Goal: Contribute content: Contribute content

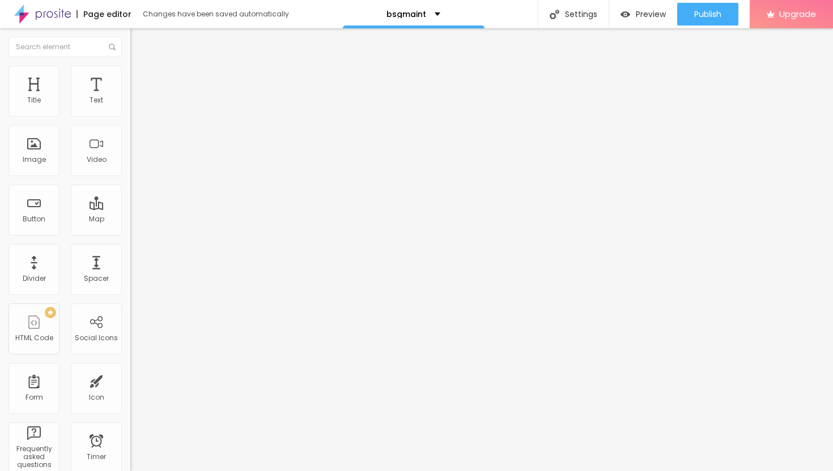
click at [130, 97] on span "Add image" at bounding box center [153, 93] width 46 height 10
click at [130, 77] on li "Advanced" at bounding box center [195, 82] width 130 height 11
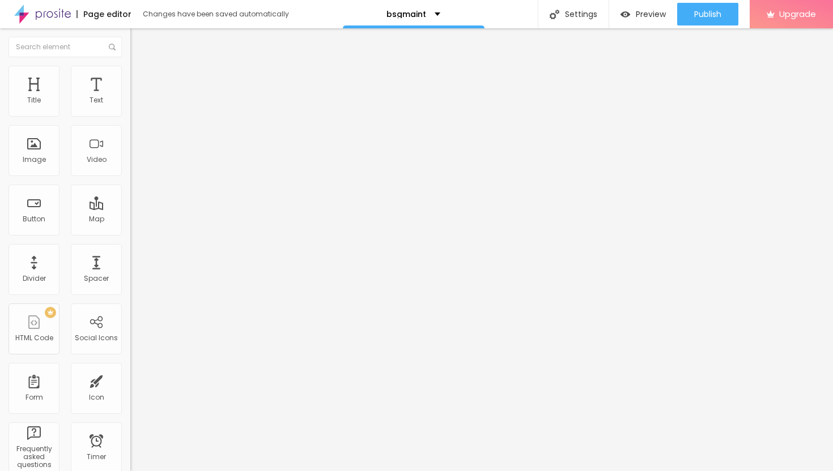
click at [130, 66] on li "Content" at bounding box center [195, 59] width 130 height 11
click at [130, 74] on li "Style" at bounding box center [195, 71] width 130 height 11
type input "25"
click at [130, 116] on input "range" at bounding box center [166, 111] width 73 height 9
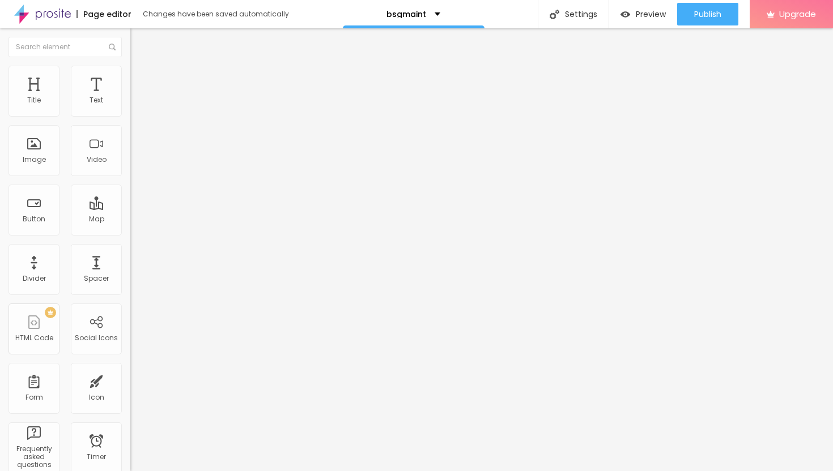
type input "20"
click at [130, 116] on input "range" at bounding box center [166, 111] width 73 height 9
click at [140, 80] on span "Advanced" at bounding box center [158, 85] width 37 height 10
type input "9"
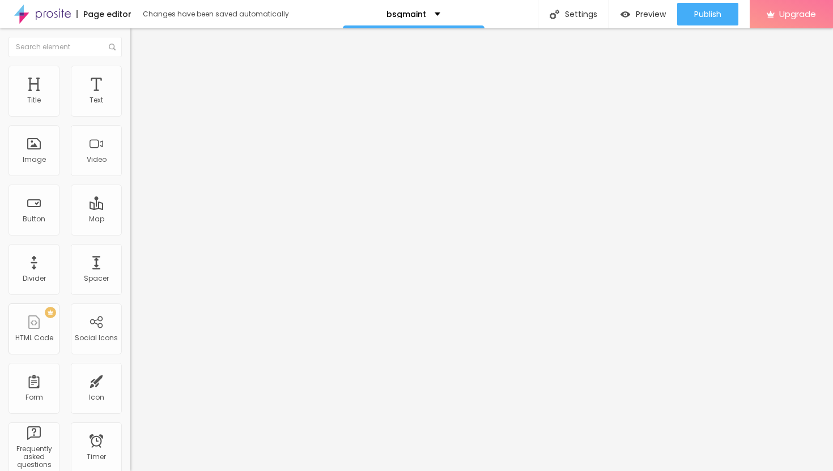
type input "9"
type input "10"
type input "11"
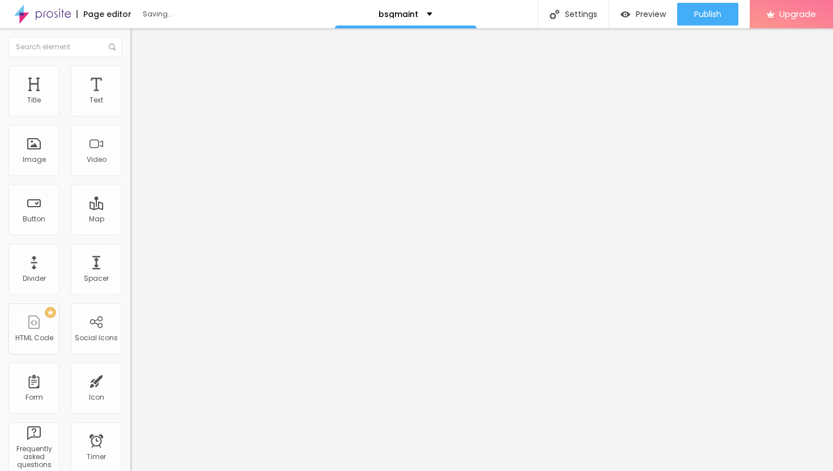
type input "12"
type input "13"
type input "14"
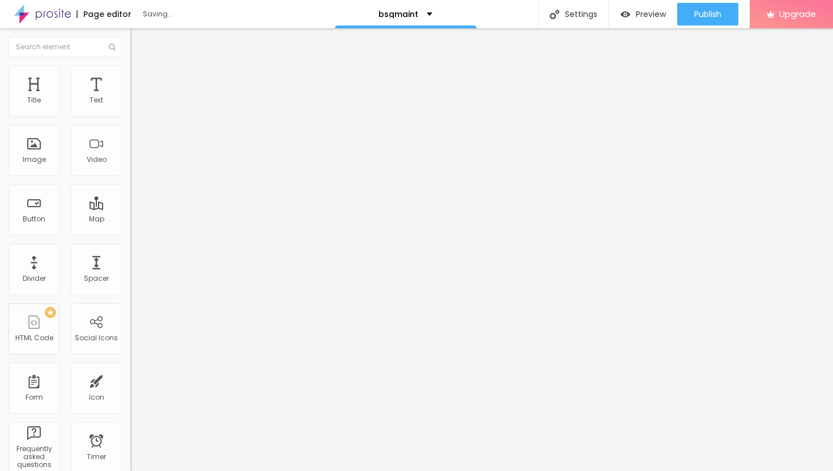
type input "14"
type input "15"
type input "16"
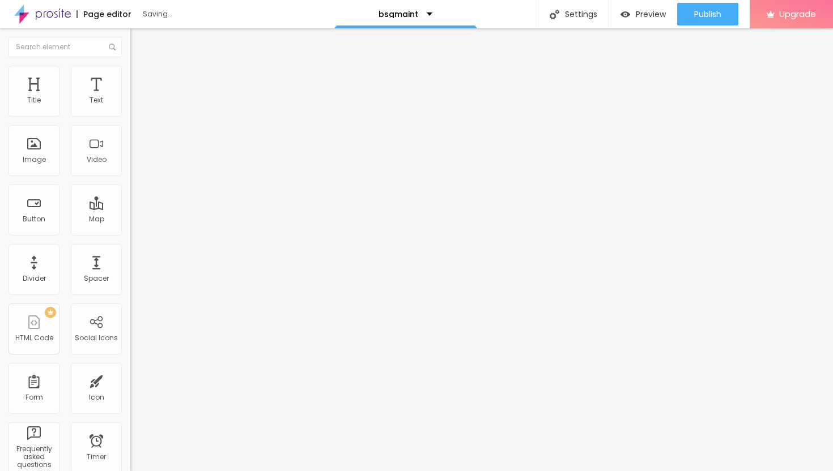
type input "17"
type input "18"
type input "19"
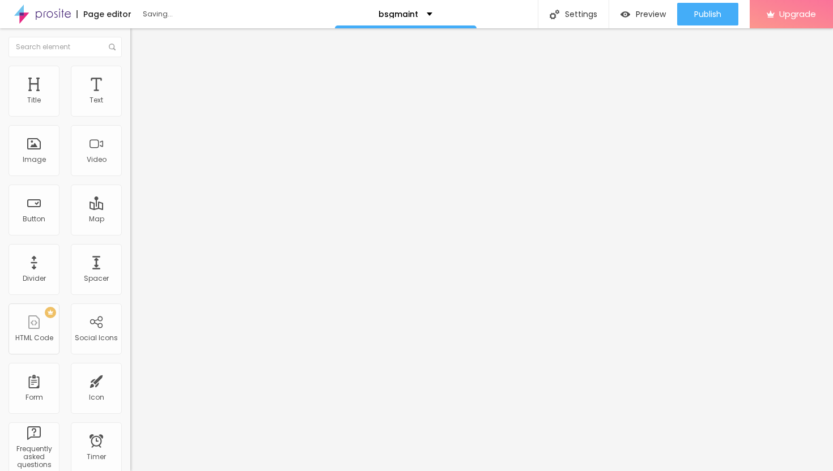
type input "19"
type input "20"
type input "21"
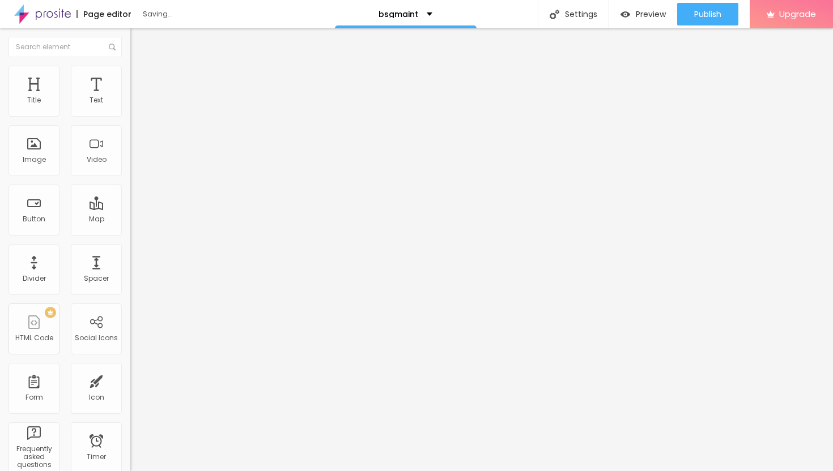
type input "22"
type input "23"
type input "24"
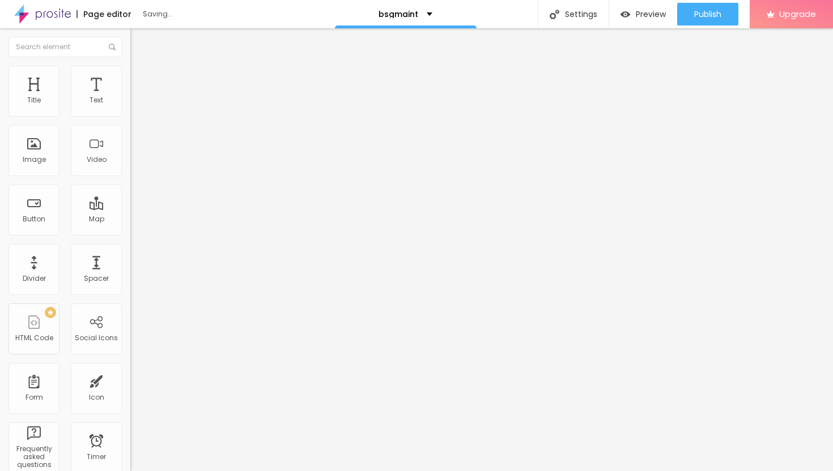
type input "24"
type input "25"
type input "26"
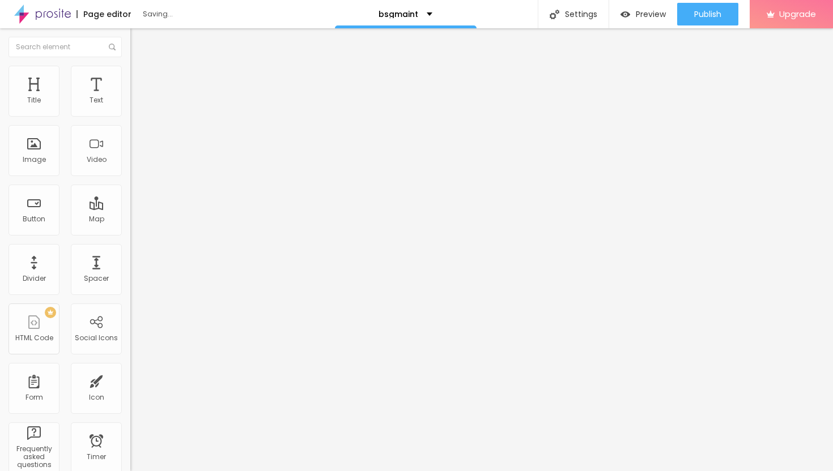
type input "27"
type input "28"
drag, startPoint x: 32, startPoint y: 110, endPoint x: 45, endPoint y: 118, distance: 15.6
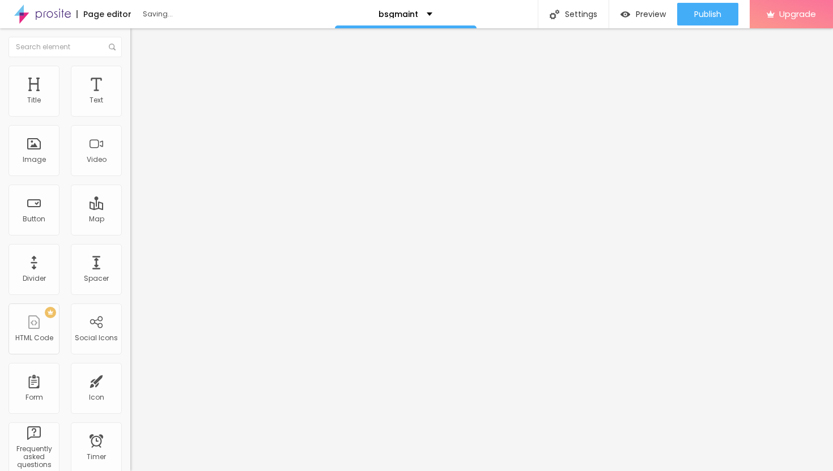
type input "28"
click at [130, 220] on input "range" at bounding box center [166, 224] width 73 height 9
click at [140, 67] on span "Content" at bounding box center [154, 62] width 28 height 10
click at [139, 39] on img "button" at bounding box center [143, 41] width 9 height 9
click at [135, 105] on icon "button" at bounding box center [138, 102] width 7 height 7
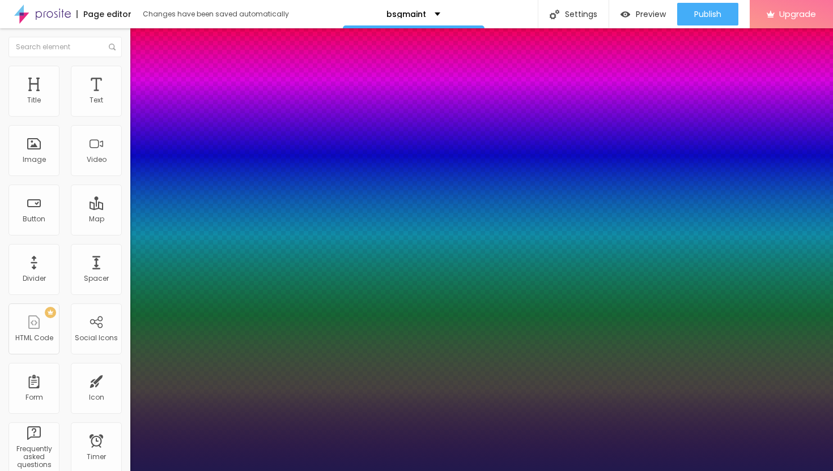
type input "1"
type input "18"
type input "1"
type input "19"
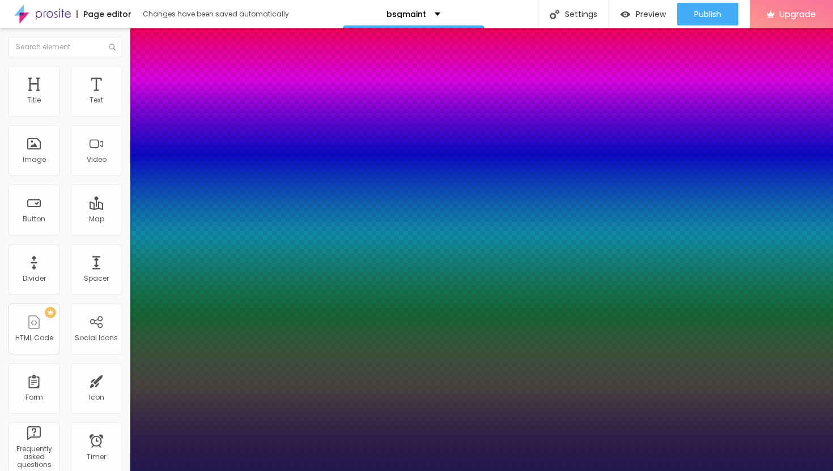
type input "19"
type input "1"
type input "20"
type input "1"
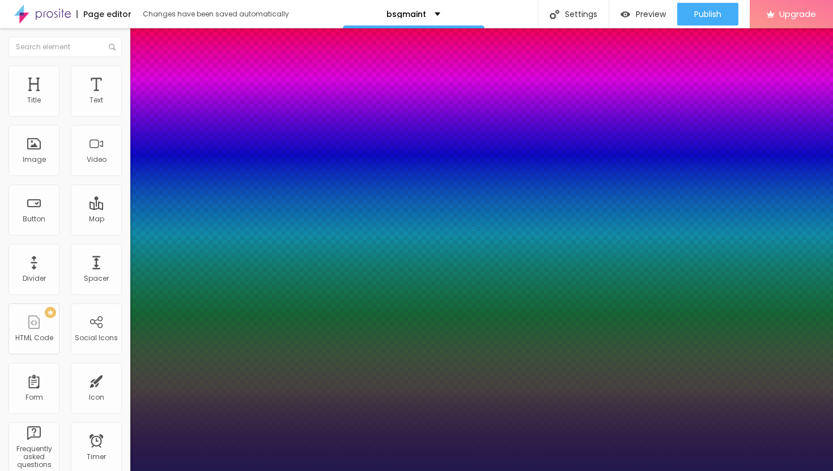
type input "21"
type input "1"
type input "22"
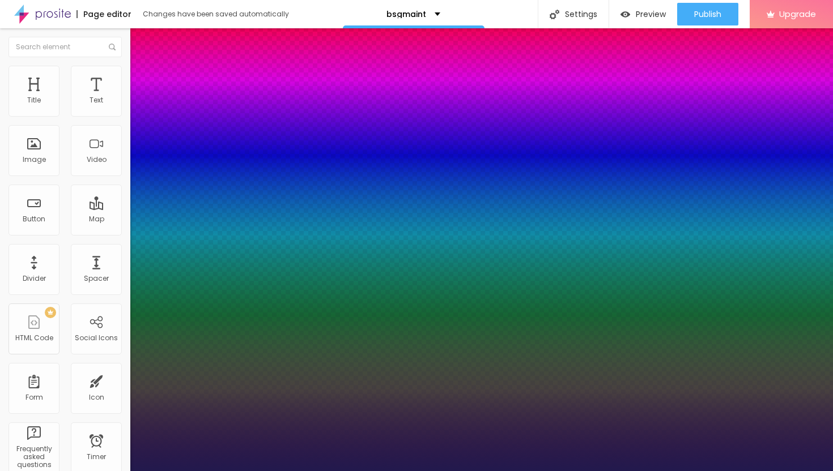
type input "1"
type input "23"
type input "1"
type input "24"
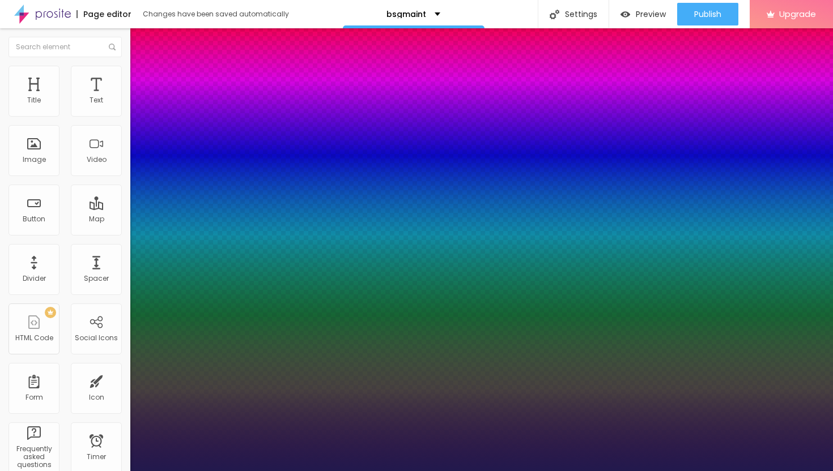
type input "24"
type input "1"
type input "25"
type input "1"
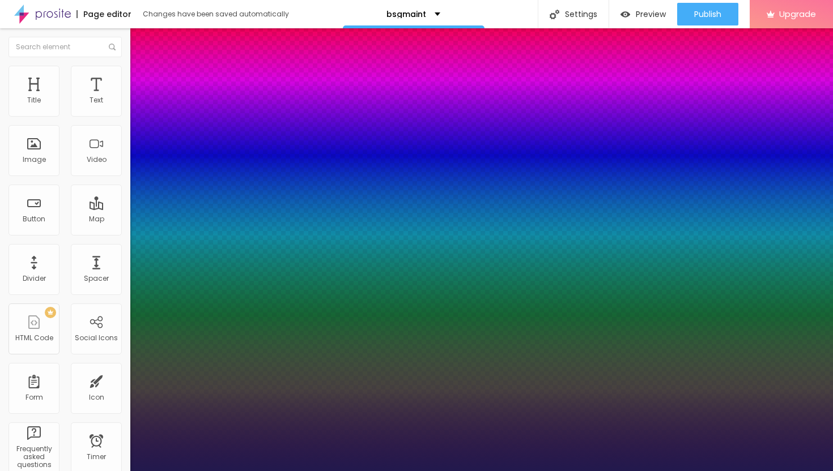
type input "26"
type input "1"
drag, startPoint x: 152, startPoint y: 189, endPoint x: 162, endPoint y: 191, distance: 9.8
type input "26"
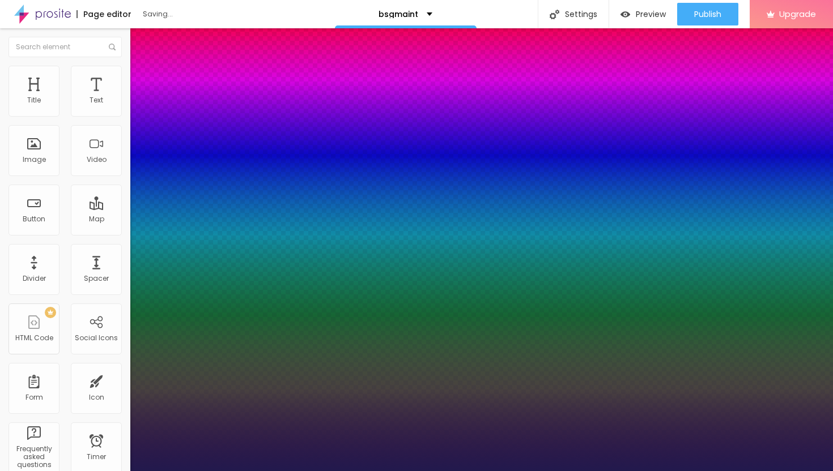
type input "1"
click at [456, 471] on div at bounding box center [416, 471] width 833 height 0
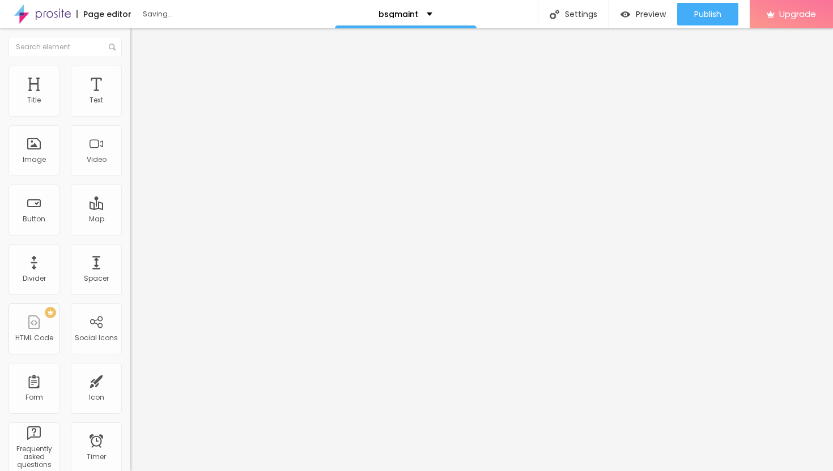
drag, startPoint x: 59, startPoint y: 128, endPoint x: 0, endPoint y: 124, distance: 59.7
click at [130, 124] on div "Text Click me Align Size Default Small Default Big Link URL https:// Open in ne…" at bounding box center [195, 170] width 130 height 165
paste input "→ VIEW DOCUMENT HERE"
type input "→ VIEW DOCUMENT HERE"
drag, startPoint x: 48, startPoint y: 236, endPoint x: 0, endPoint y: 231, distance: 47.9
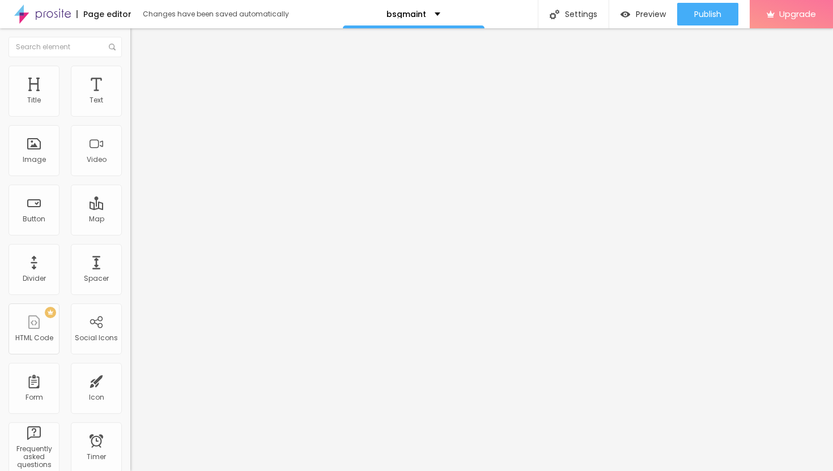
click at [130, 232] on div "Text → VIEW DOCUMENT HERE Align Size Default Small Default Big Link URL https:/…" at bounding box center [195, 170] width 130 height 165
paste input "[URL][DOMAIN_NAME]"
type input "[URL][DOMAIN_NAME]"
click at [130, 248] on div at bounding box center [195, 248] width 130 height 0
click at [701, 18] on span "Publish" at bounding box center [707, 14] width 27 height 9
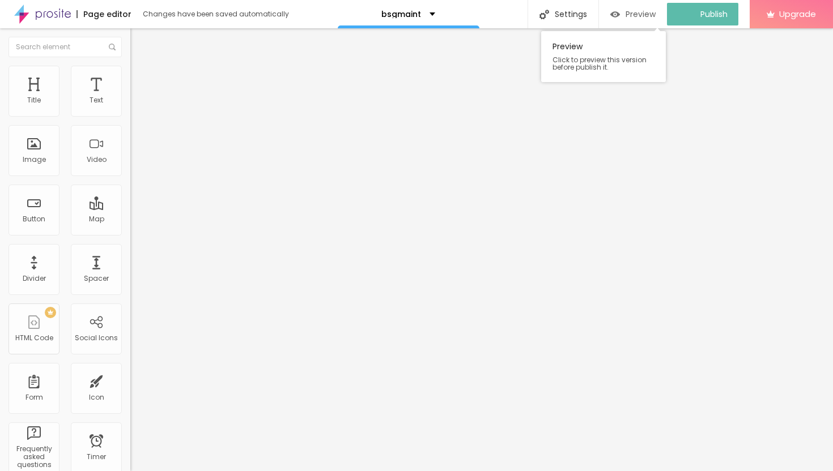
click at [638, 14] on span "Preview" at bounding box center [640, 14] width 30 height 9
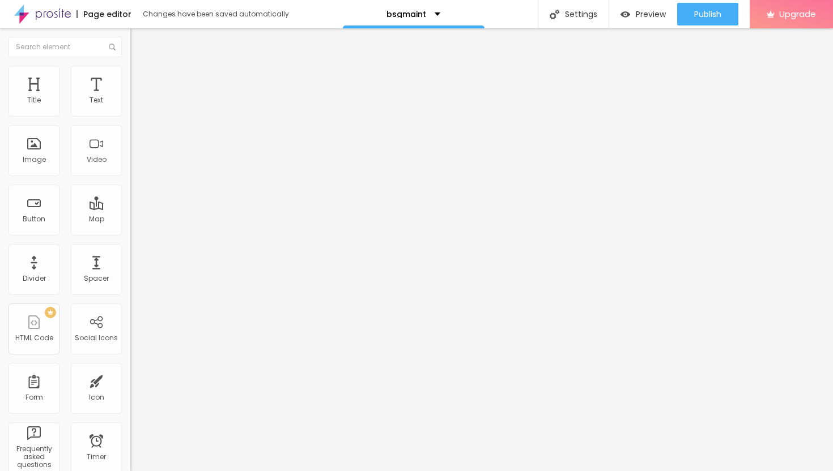
click at [130, 73] on li "Style" at bounding box center [195, 71] width 130 height 11
click at [130, 77] on li "Advanced" at bounding box center [195, 82] width 130 height 11
type input "23"
type input "22"
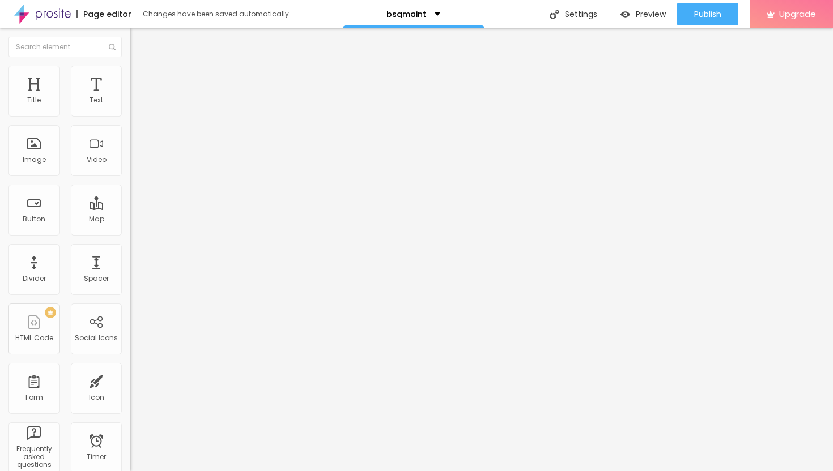
type input "22"
type input "21"
type input "20"
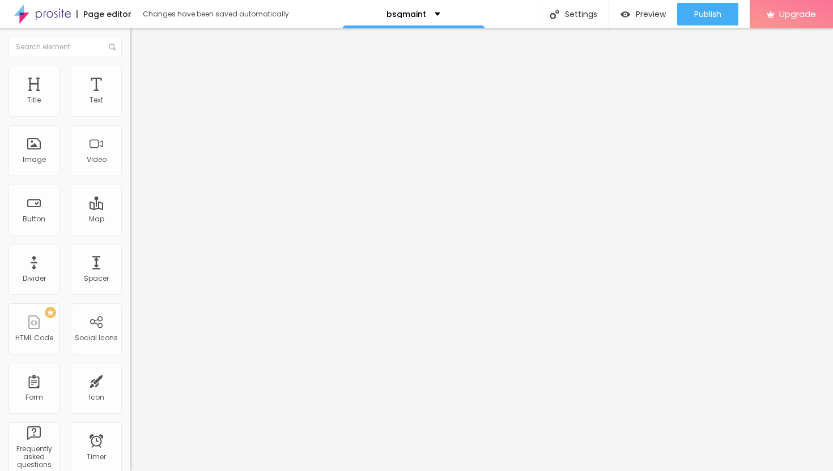
type input "19"
type input "18"
type input "17"
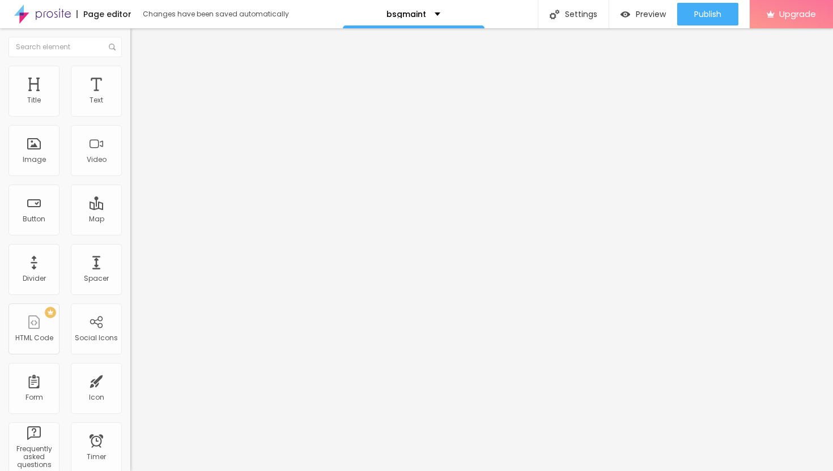
type input "17"
type input "16"
type input "15"
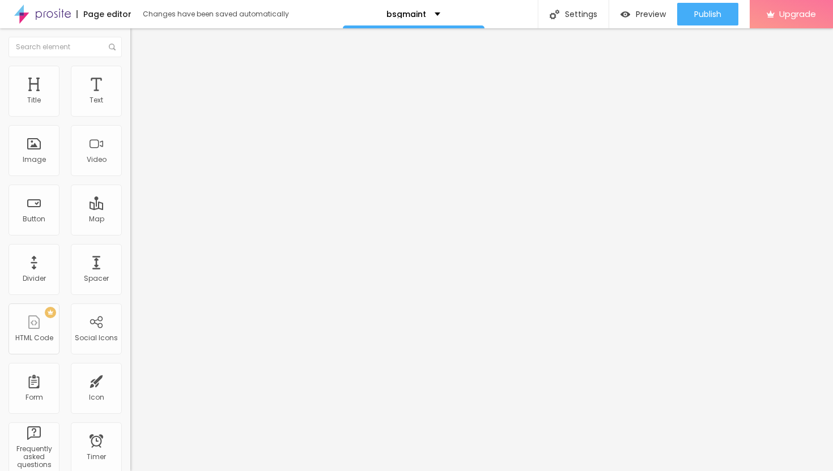
type input "14"
type input "13"
type input "12"
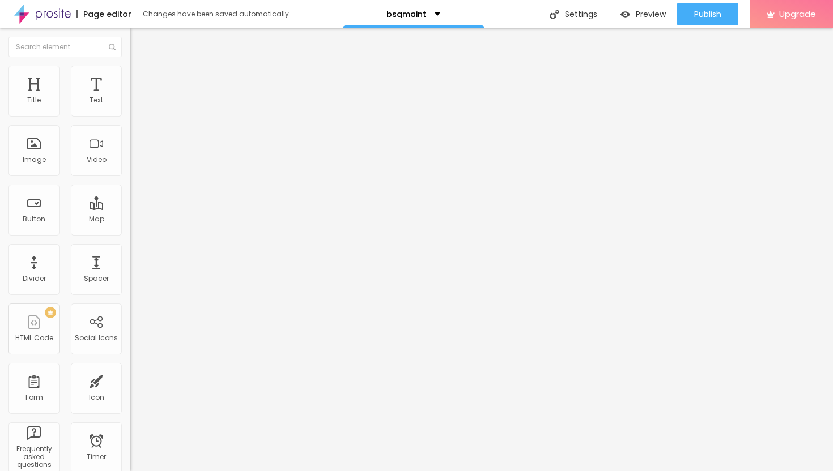
type input "12"
type input "11"
type input "10"
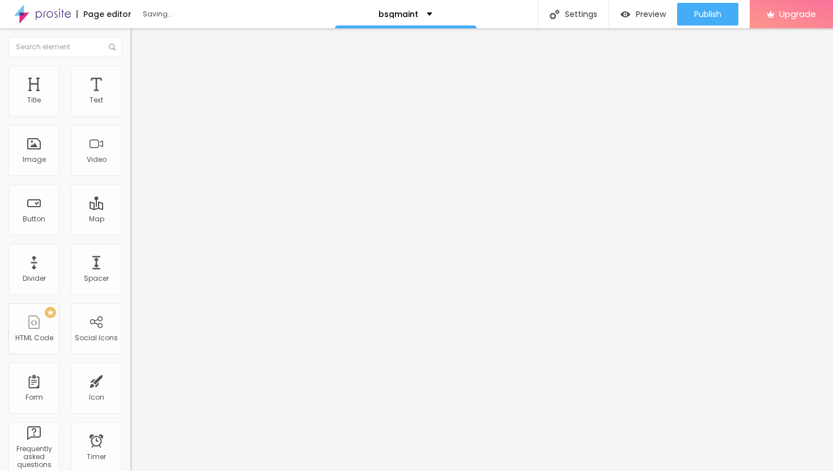
type input "9"
type input "8"
type input "7"
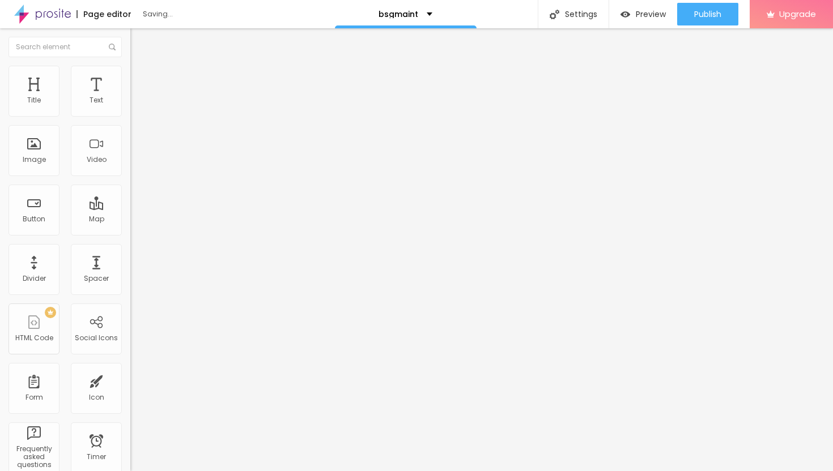
type input "7"
drag, startPoint x: 42, startPoint y: 110, endPoint x: 31, endPoint y: 109, distance: 11.5
click at [130, 220] on input "range" at bounding box center [166, 224] width 73 height 9
type input "10"
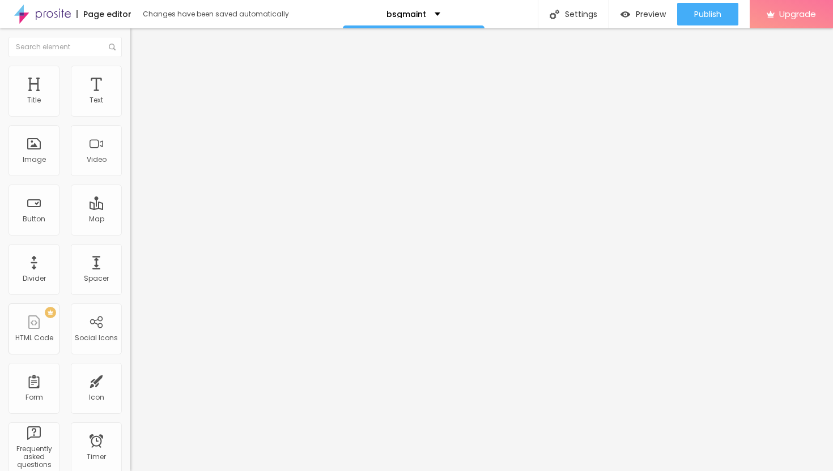
type input "11"
type input "12"
type input "13"
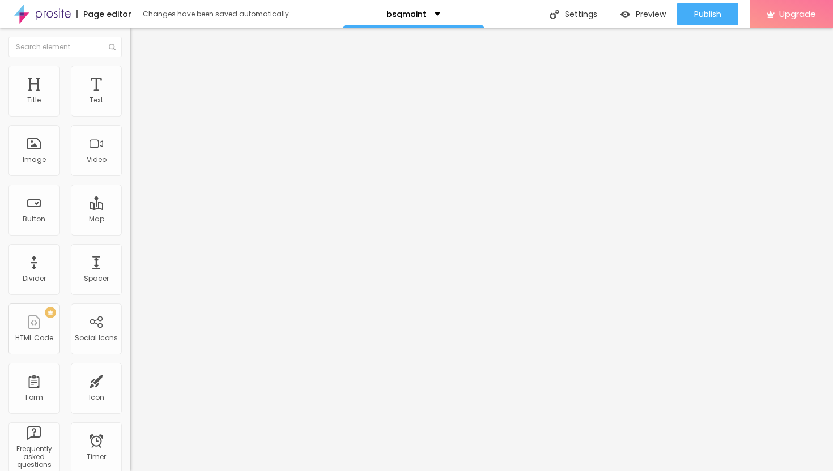
type input "13"
type input "14"
type input "15"
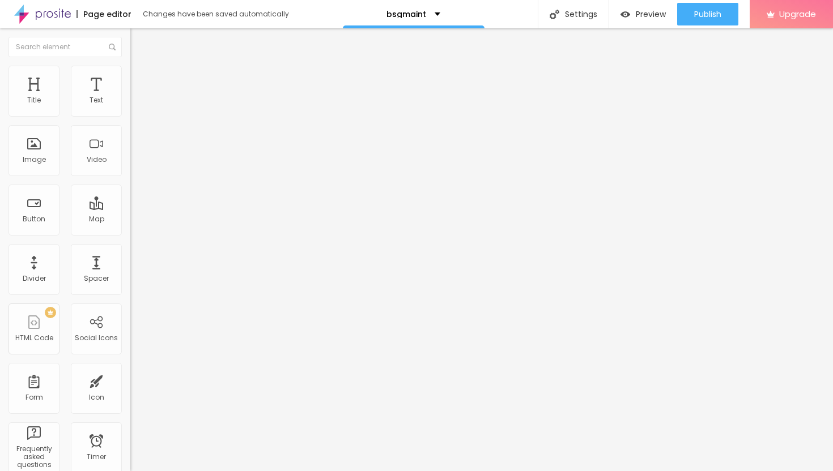
type input "16"
type input "17"
type input "18"
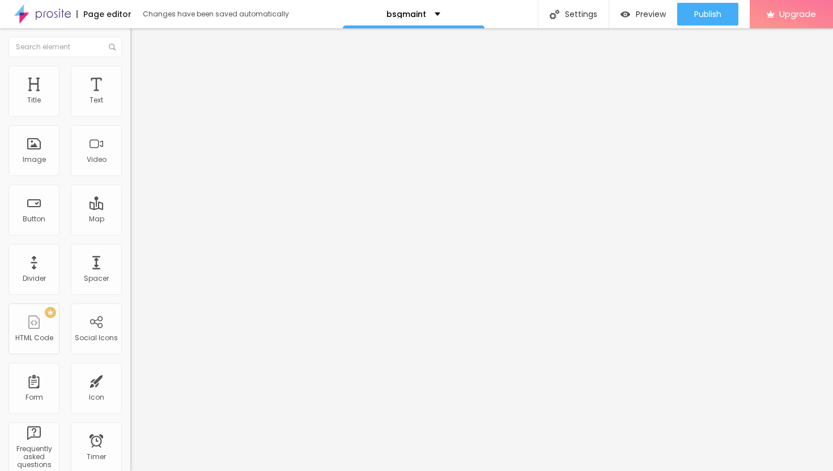
type input "18"
type input "19"
drag, startPoint x: 33, startPoint y: 109, endPoint x: 39, endPoint y: 110, distance: 6.3
click at [130, 220] on input "range" at bounding box center [166, 224] width 73 height 9
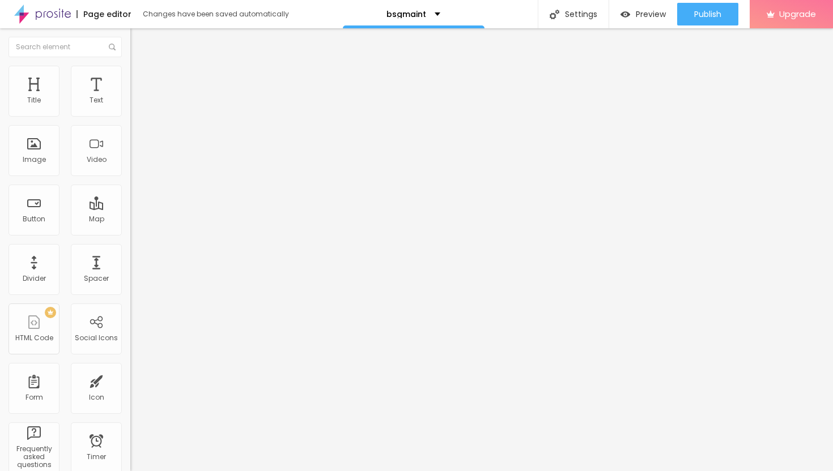
type input "18"
type input "17"
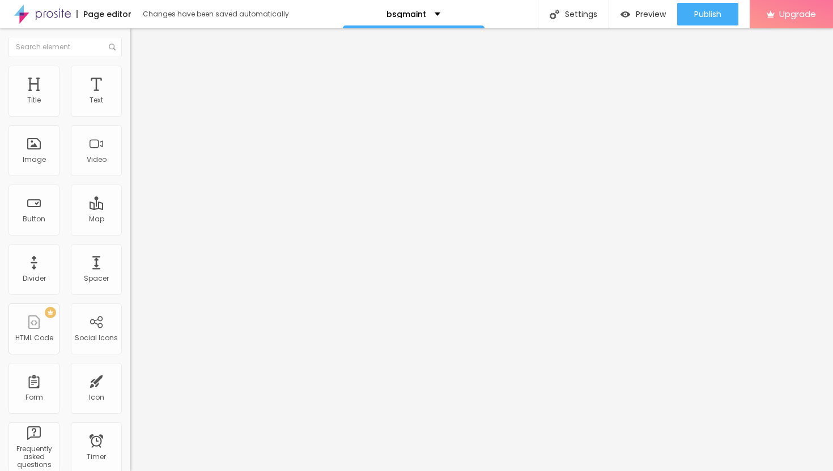
click at [130, 220] on input "range" at bounding box center [166, 224] width 73 height 9
click at [700, 11] on span "Publish" at bounding box center [707, 14] width 27 height 9
drag, startPoint x: 115, startPoint y: 236, endPoint x: 0, endPoint y: 256, distance: 116.6
click at [130, 256] on div "Text → VIEW DOCUMENT HERE Align Size Default Small Default Big Link URL [URL][D…" at bounding box center [195, 174] width 130 height 172
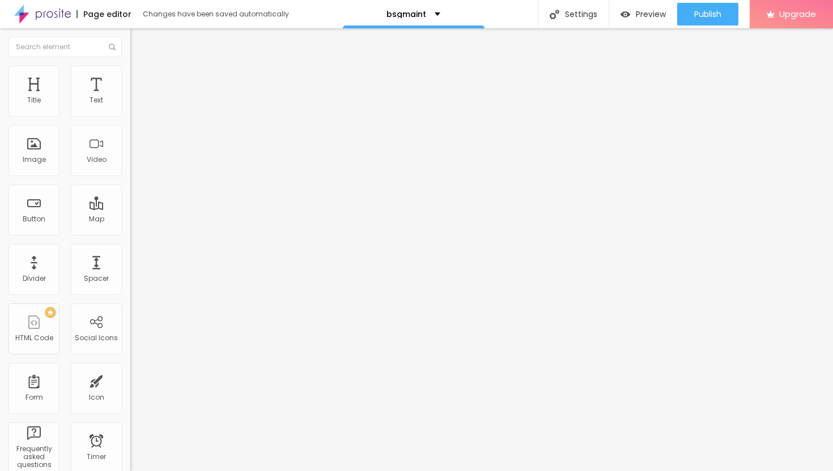
scroll to position [0, 0]
paste input "[URL][DOMAIN_NAME]"
type input "[URL][DOMAIN_NAME]"
click at [130, 250] on div at bounding box center [195, 251] width 130 height 7
click at [130, 248] on div at bounding box center [195, 248] width 130 height 0
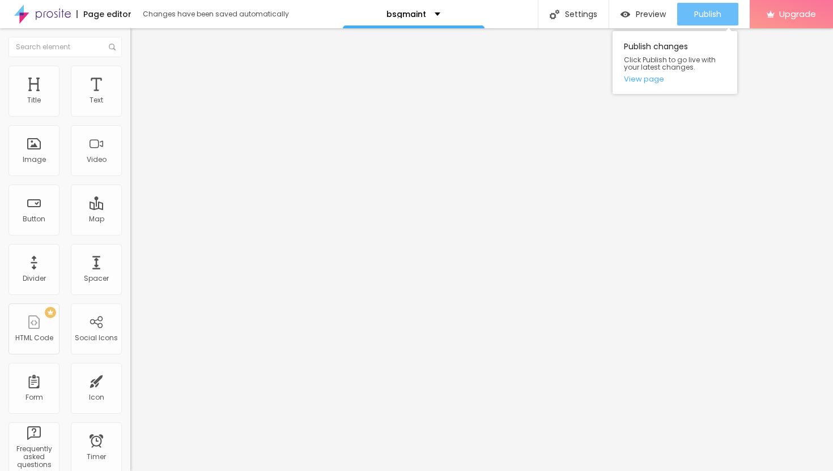
click at [694, 11] on span "Publish" at bounding box center [707, 14] width 27 height 9
drag, startPoint x: 103, startPoint y: 235, endPoint x: 17, endPoint y: 228, distance: 86.4
click at [130, 228] on input "[URL][DOMAIN_NAME]" at bounding box center [198, 227] width 136 height 11
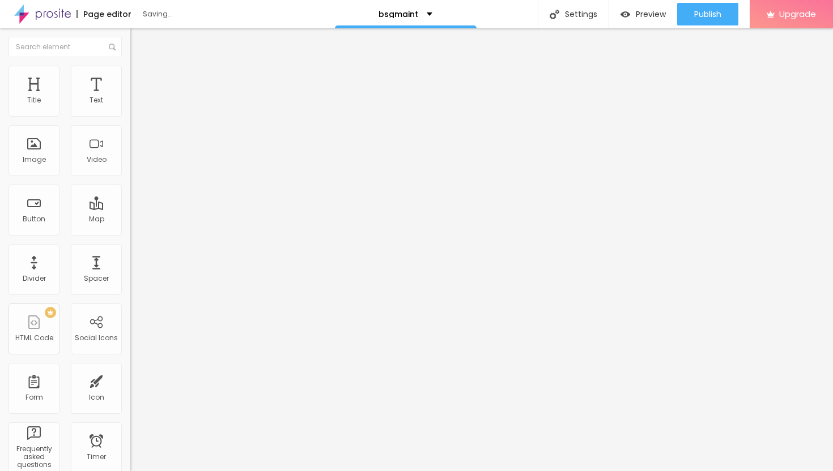
paste input "[URL][DOMAIN_NAME]"
type input "[URL][DOMAIN_NAME]"
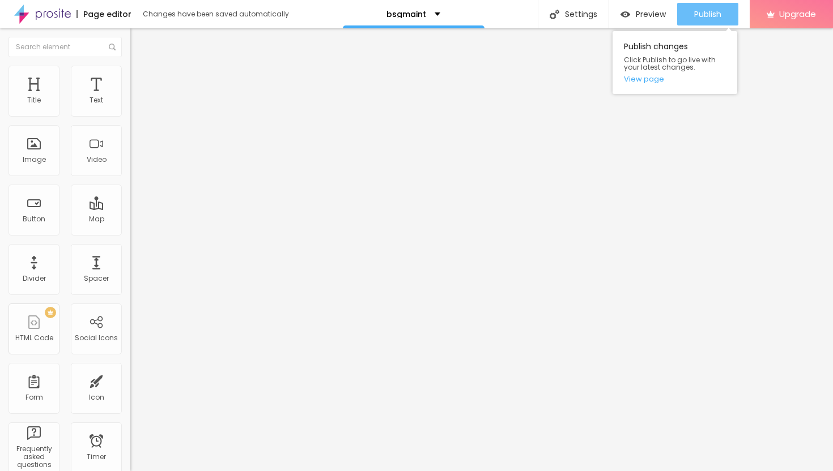
click at [702, 11] on span "Publish" at bounding box center [707, 14] width 27 height 9
